Goal: Navigation & Orientation: Find specific page/section

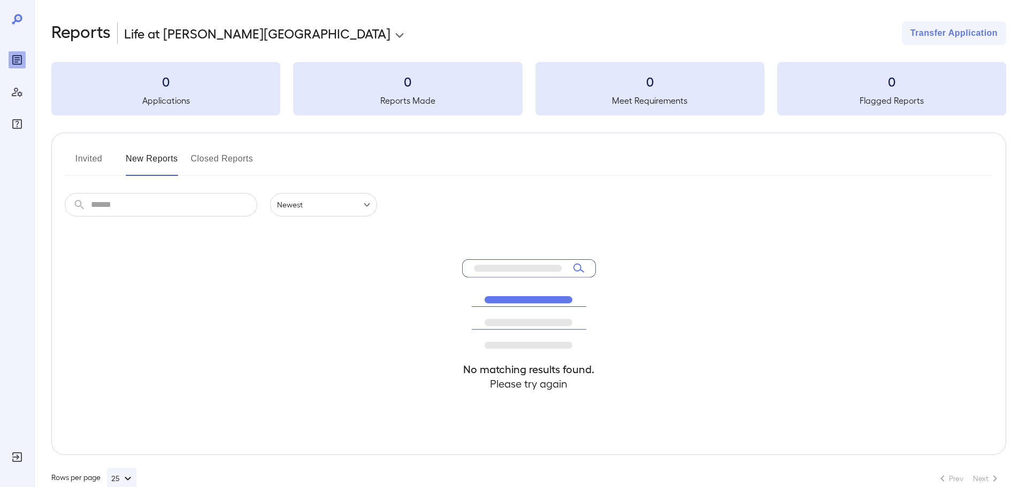
click at [14, 57] on icon "Reports" at bounding box center [16, 59] width 5 height 5
click at [144, 166] on button "New Reports" at bounding box center [152, 163] width 52 height 26
click at [231, 171] on button "Closed Reports" at bounding box center [222, 163] width 63 height 26
click at [150, 161] on button "New Reports" at bounding box center [152, 163] width 52 height 26
click at [81, 159] on button "Invited" at bounding box center [89, 163] width 48 height 26
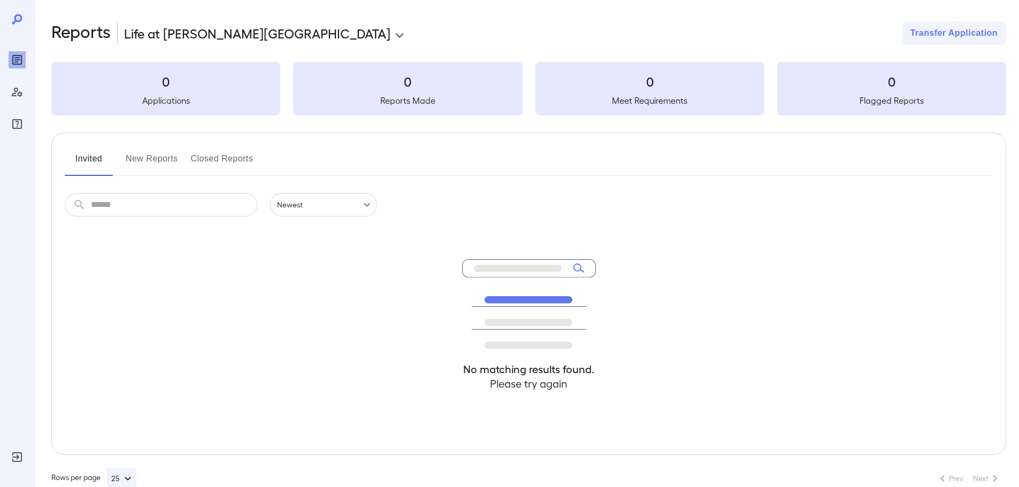
click at [13, 17] on icon at bounding box center [17, 19] width 13 height 13
click at [20, 90] on icon "Manage Users" at bounding box center [17, 92] width 13 height 13
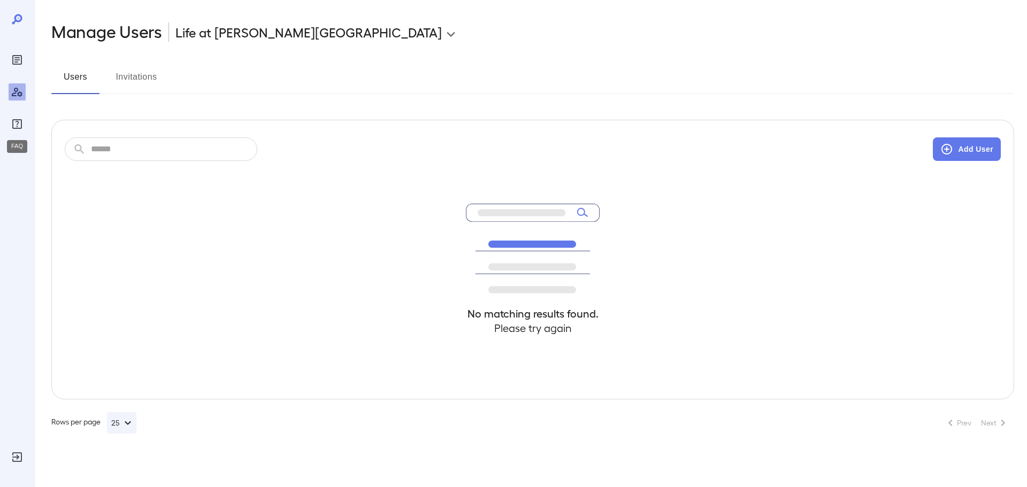
click at [9, 127] on div "FAQ" at bounding box center [17, 124] width 17 height 17
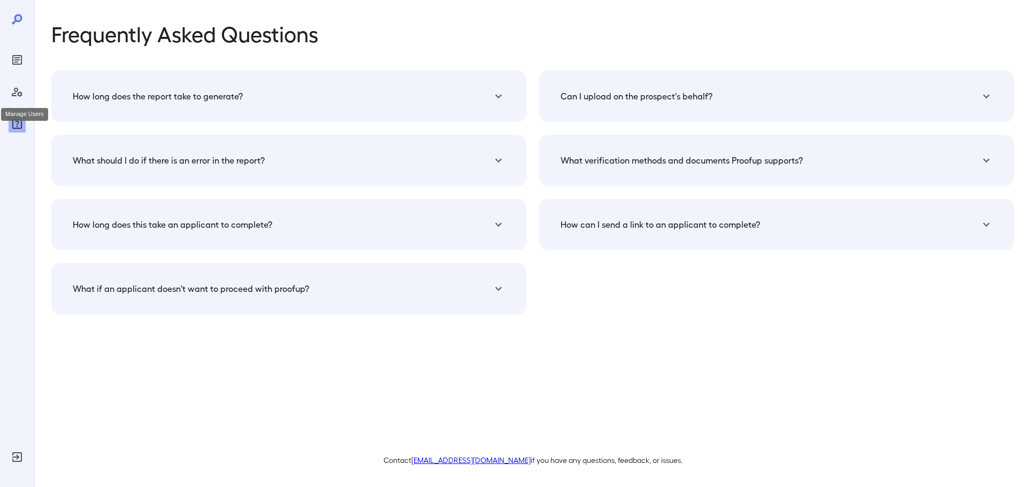
click at [5, 89] on div at bounding box center [17, 243] width 34 height 487
click at [15, 88] on icon "Manage Users" at bounding box center [17, 92] width 13 height 13
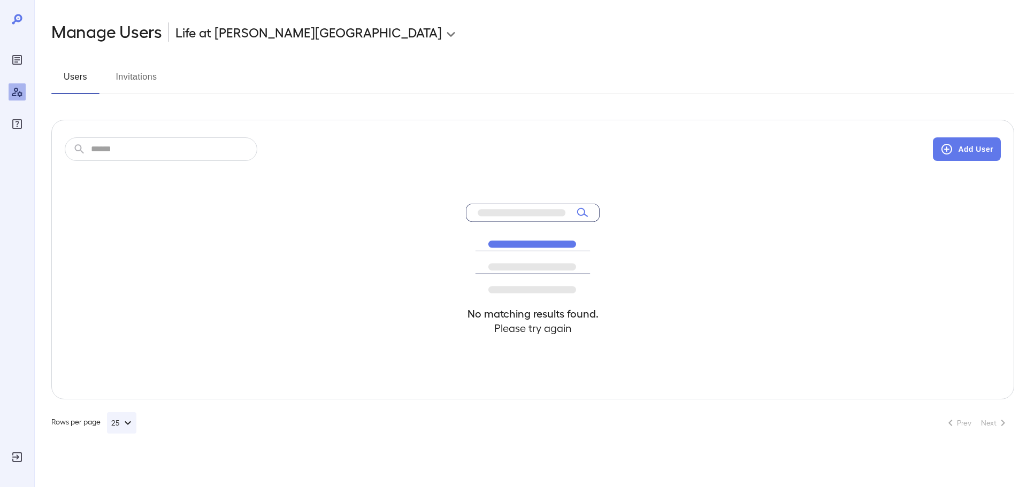
click at [20, 71] on div at bounding box center [17, 91] width 17 height 81
click at [21, 64] on icon "Reports" at bounding box center [17, 60] width 10 height 10
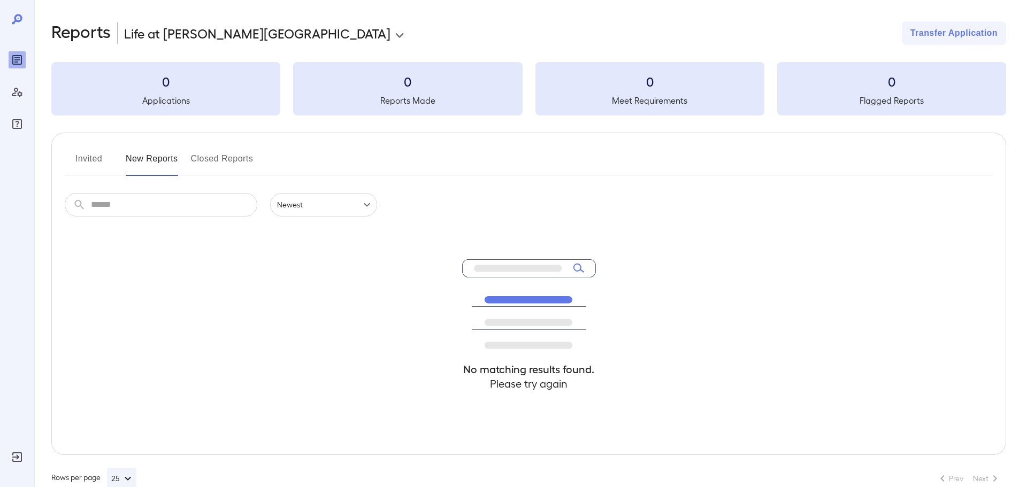
click at [18, 23] on icon at bounding box center [17, 19] width 13 height 13
click at [84, 150] on button "Invited" at bounding box center [89, 163] width 48 height 26
click at [137, 169] on button "New Reports" at bounding box center [152, 163] width 52 height 26
